Goal: Find specific page/section: Find specific page/section

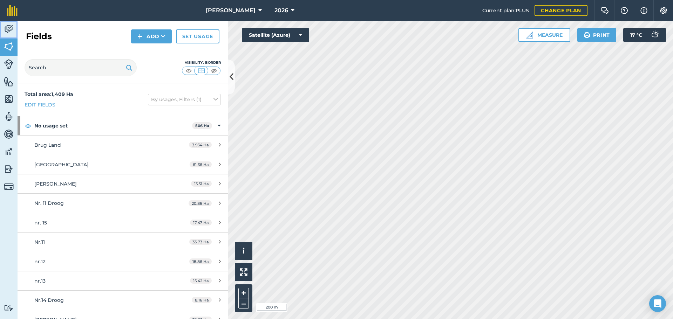
click at [11, 32] on img at bounding box center [9, 29] width 10 height 11
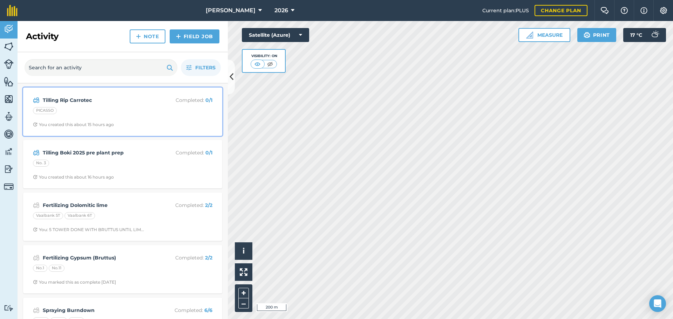
click at [80, 108] on div "PICASSO" at bounding box center [122, 111] width 179 height 9
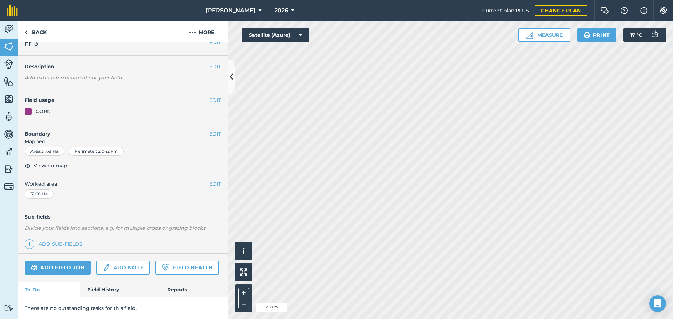
scroll to position [30, 0]
click at [11, 25] on img at bounding box center [9, 29] width 10 height 11
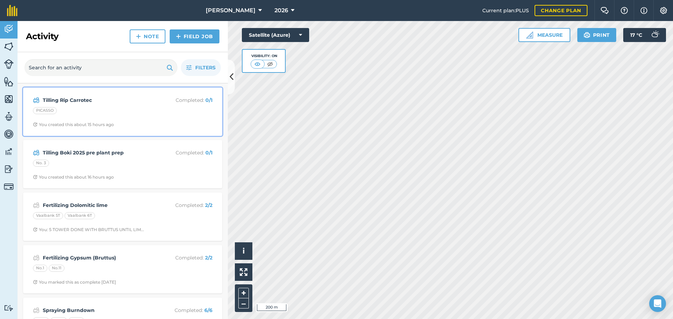
click at [89, 113] on div "PICASSO" at bounding box center [122, 111] width 179 height 9
